Goal: Find specific page/section: Find specific page/section

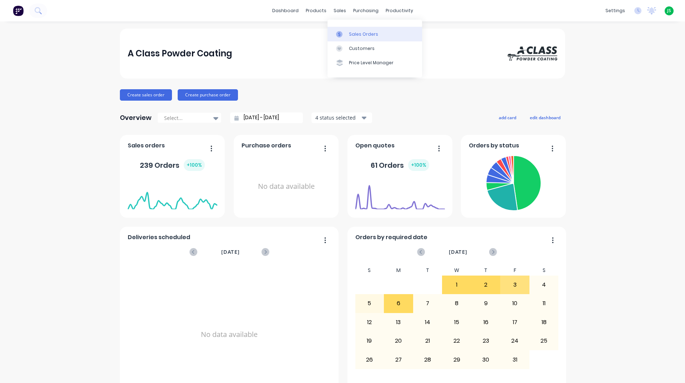
click at [346, 32] on div at bounding box center [341, 34] width 11 height 6
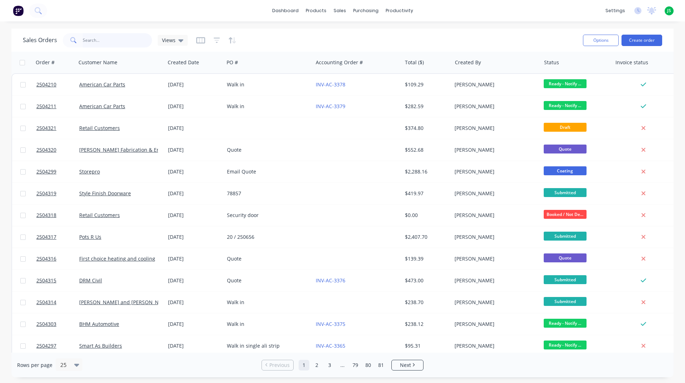
click at [114, 46] on input "text" at bounding box center [118, 40] width 70 height 14
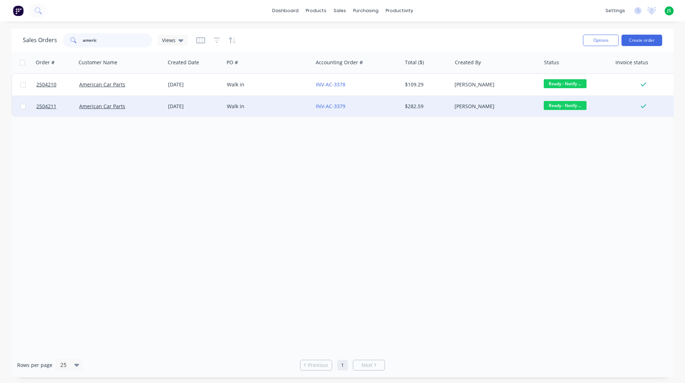
type input "americ"
click at [376, 110] on div "INV-AC-3379" at bounding box center [357, 106] width 89 height 21
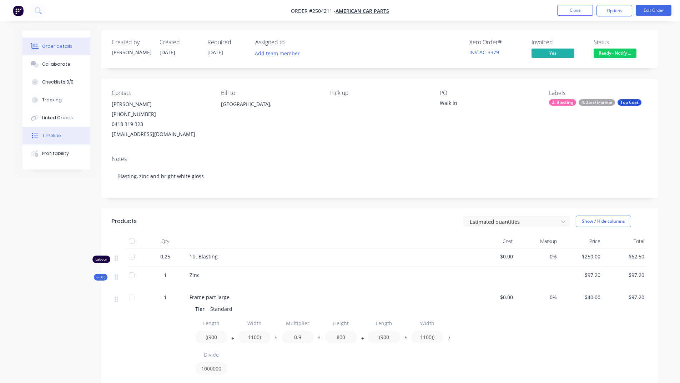
click at [65, 138] on button "Timeline" at bounding box center [56, 136] width 68 height 18
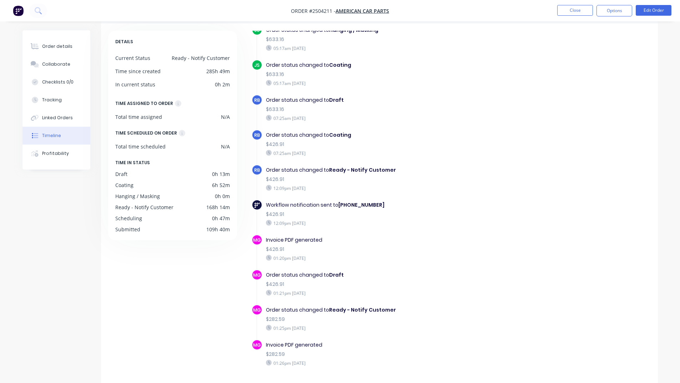
scroll to position [52, 0]
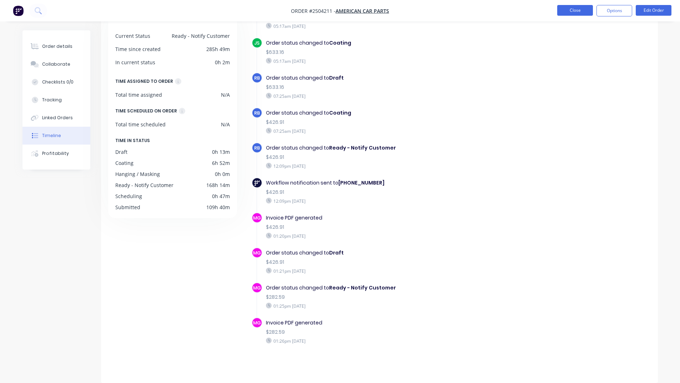
click at [579, 11] on button "Close" at bounding box center [575, 10] width 36 height 11
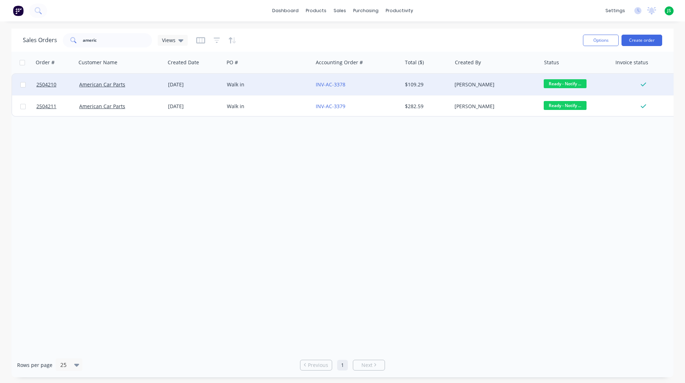
click at [264, 87] on div "Walk in" at bounding box center [266, 84] width 79 height 7
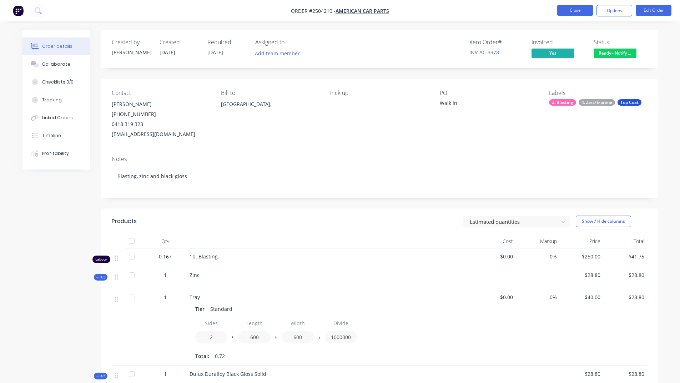
click at [580, 7] on button "Close" at bounding box center [575, 10] width 36 height 11
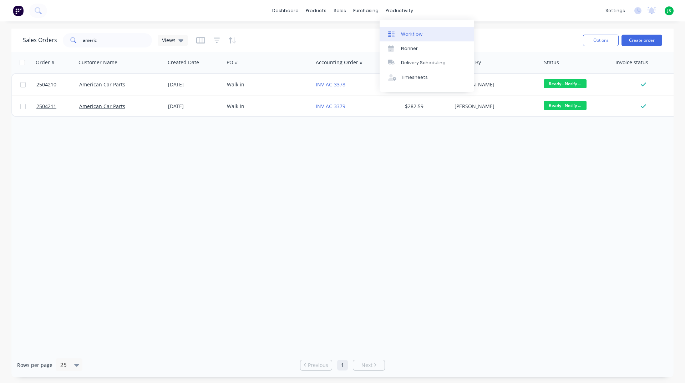
click at [400, 32] on link "Workflow" at bounding box center [427, 34] width 95 height 14
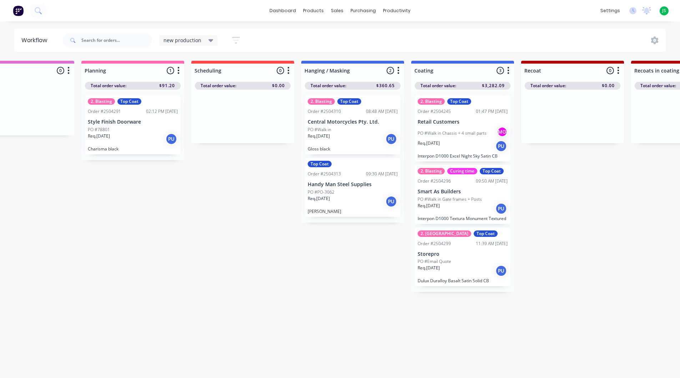
scroll to position [0, 171]
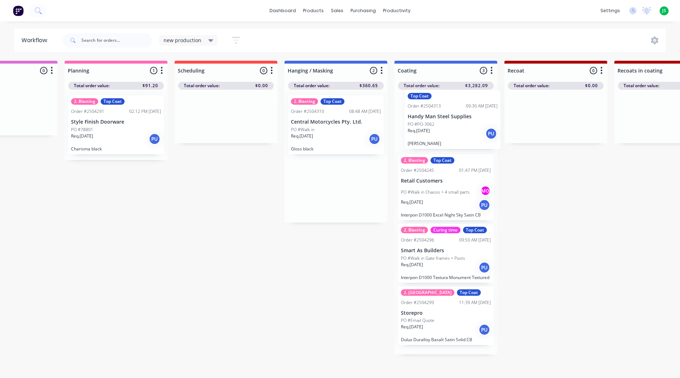
drag, startPoint x: 314, startPoint y: 201, endPoint x: 435, endPoint y: 117, distance: 146.7
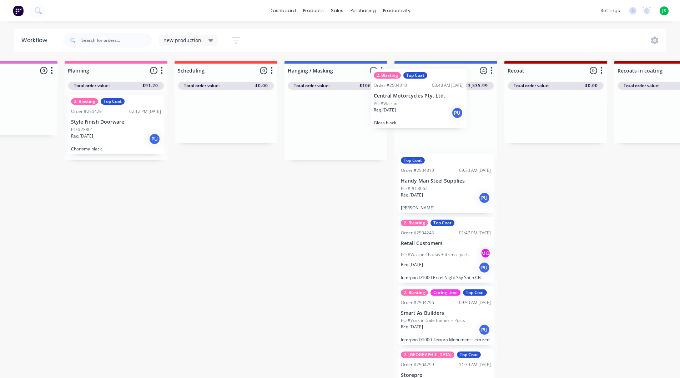
drag, startPoint x: 324, startPoint y: 139, endPoint x: 424, endPoint y: 111, distance: 103.7
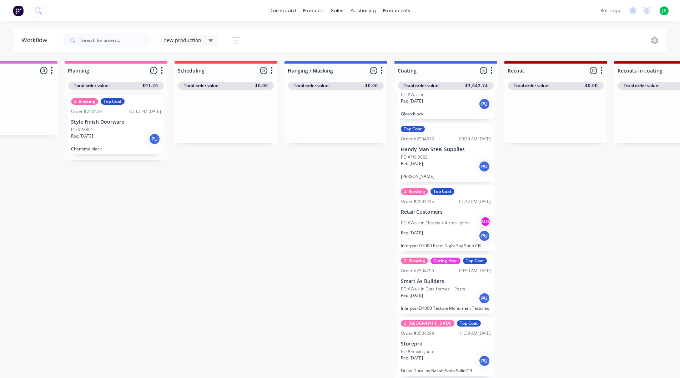
scroll to position [9, 171]
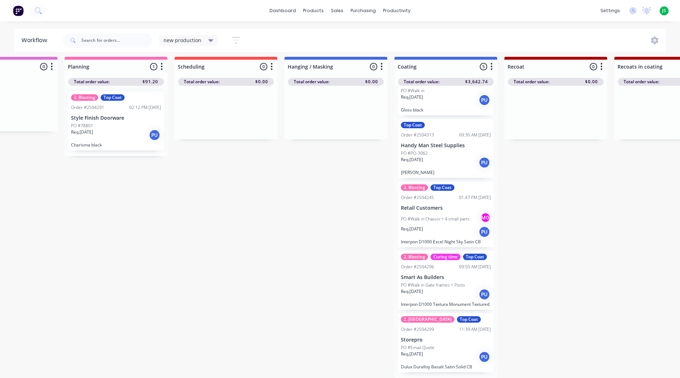
click at [441, 291] on div "Req. [DATE] PU" at bounding box center [446, 294] width 90 height 12
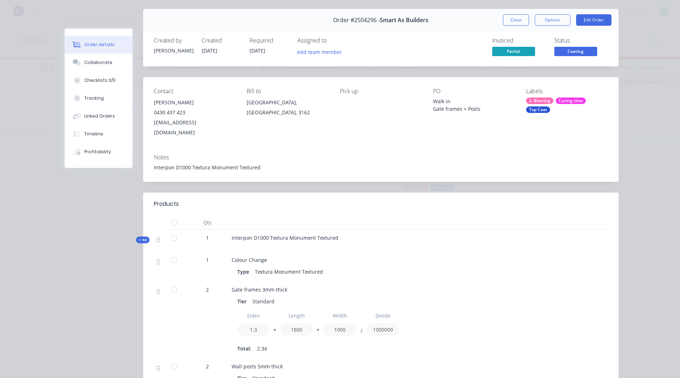
scroll to position [36, 0]
